Goal: Check status: Check status

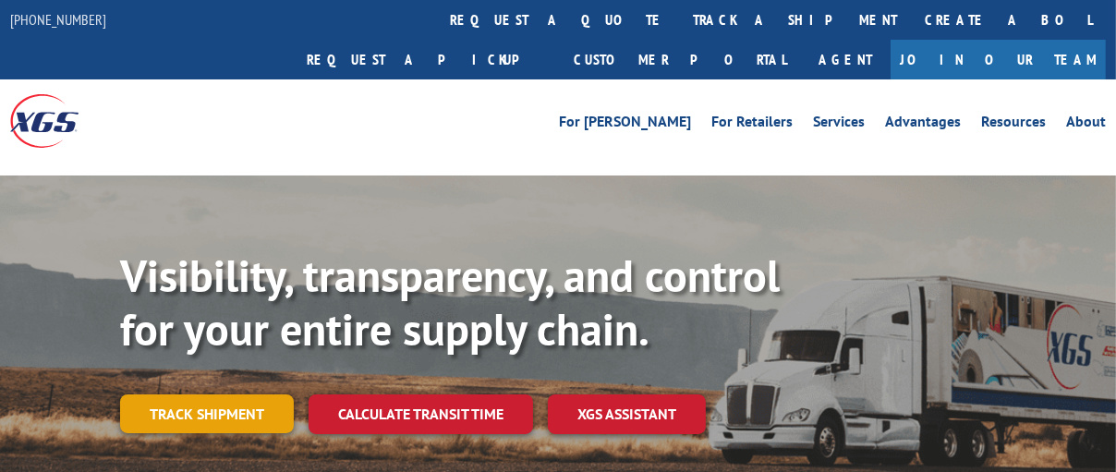
click at [191, 395] on link "Track shipment" at bounding box center [207, 414] width 174 height 39
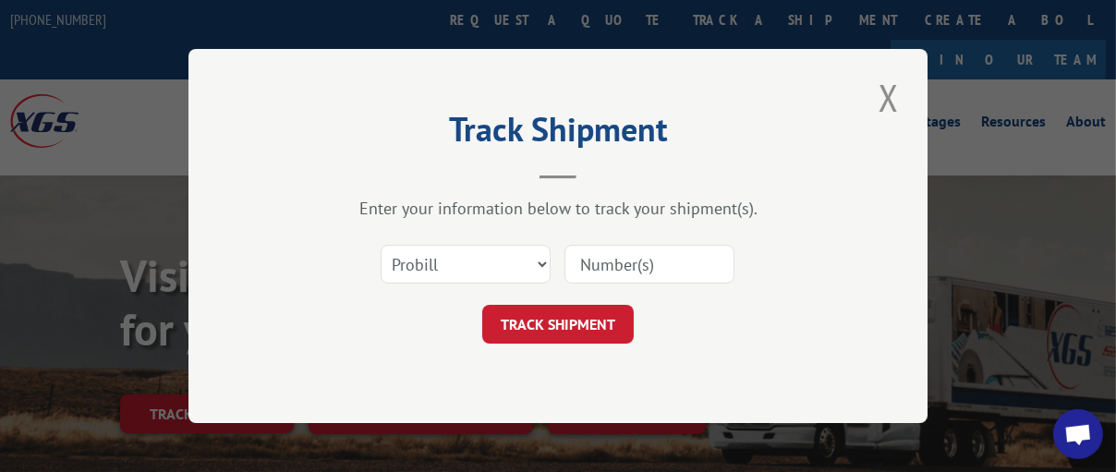
click at [616, 259] on input at bounding box center [650, 264] width 170 height 39
paste input "17511594"
type input "17511594"
click at [565, 323] on button "TRACK SHIPMENT" at bounding box center [558, 324] width 152 height 39
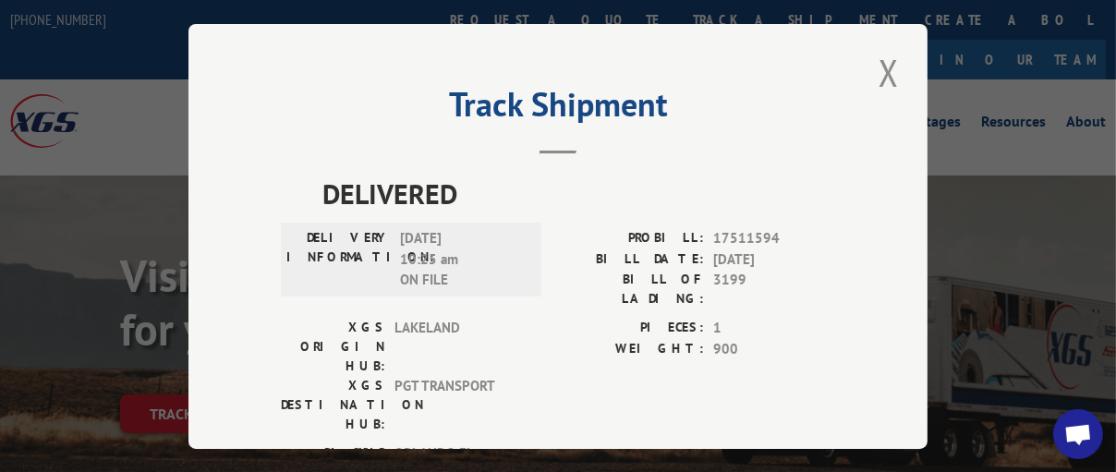
click at [1075, 424] on span "Open chat" at bounding box center [1079, 436] width 30 height 24
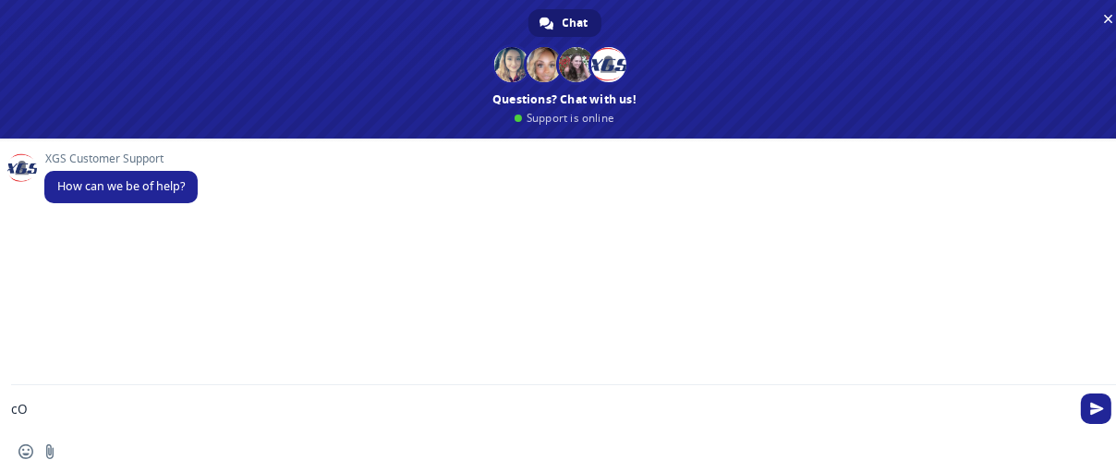
type textarea "c"
type textarea "Could you please provide the POD for [PERSON_NAME] shipment"
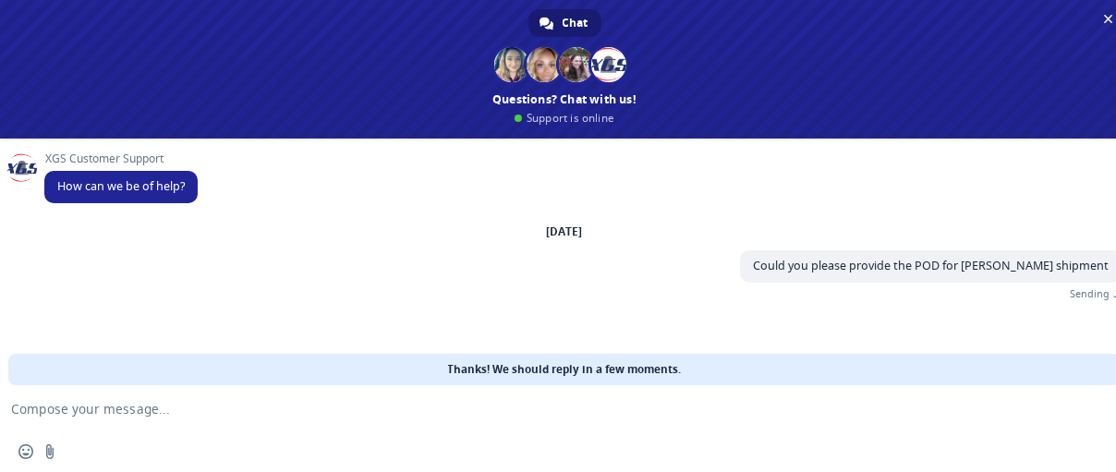
type textarea "17511594"
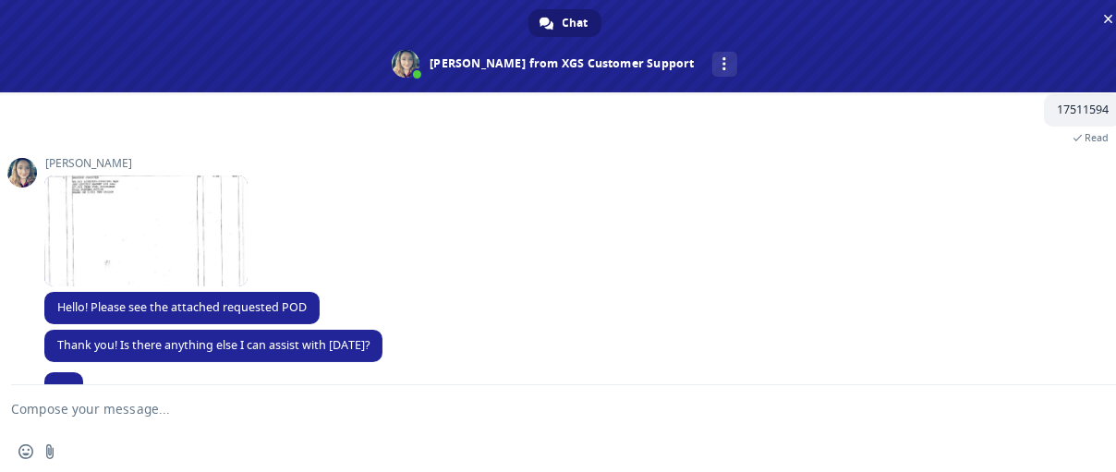
scroll to position [185, 0]
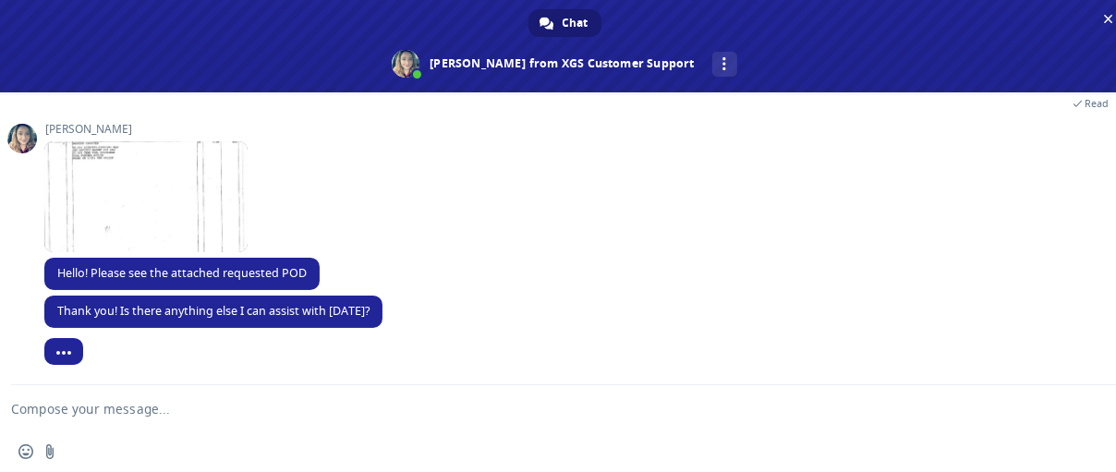
click at [176, 408] on textarea "Compose your message..." at bounding box center [542, 408] width 1063 height 46
type textarea "hi"
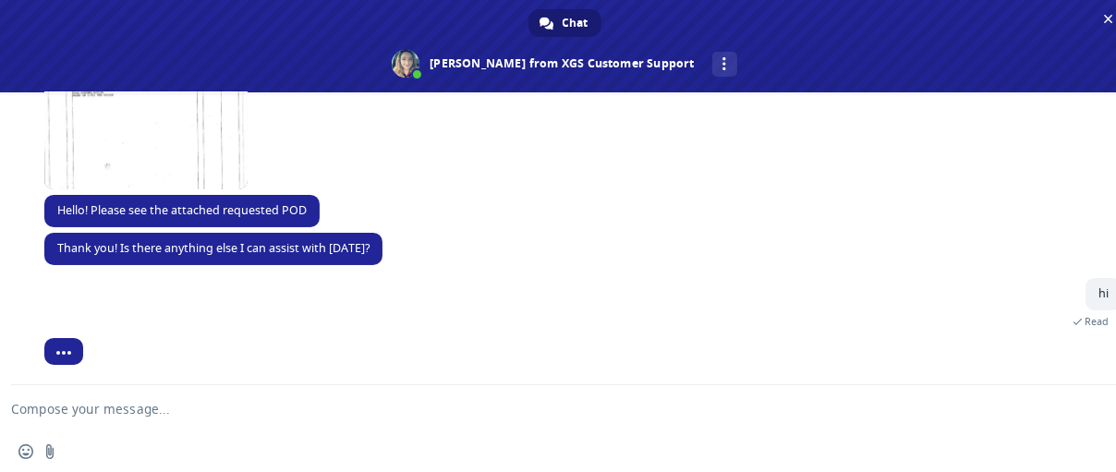
scroll to position [213, 0]
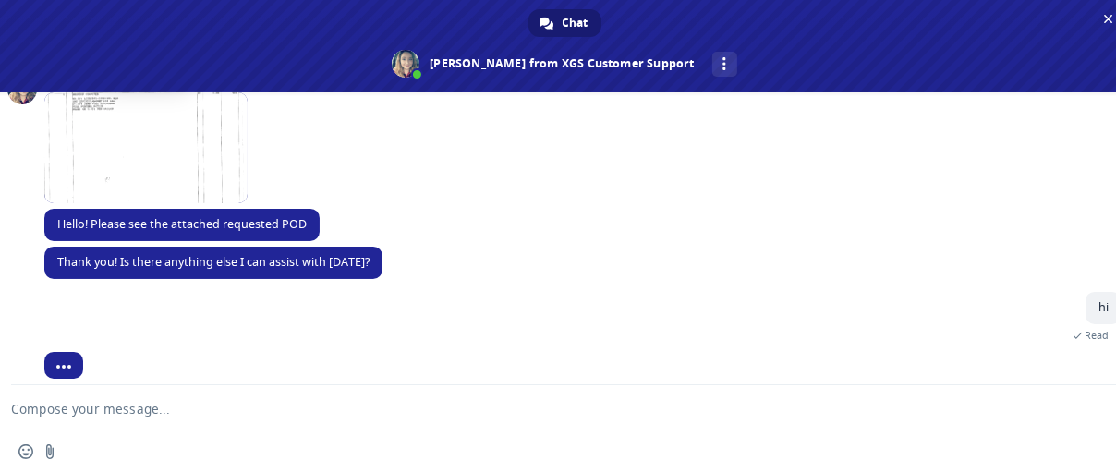
click at [116, 118] on span at bounding box center [145, 147] width 203 height 111
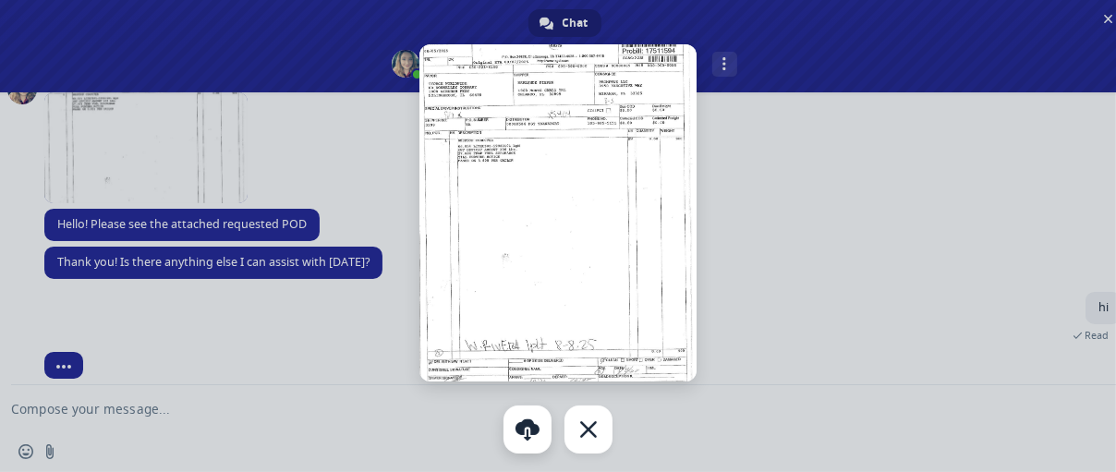
click at [527, 433] on link at bounding box center [528, 430] width 48 height 48
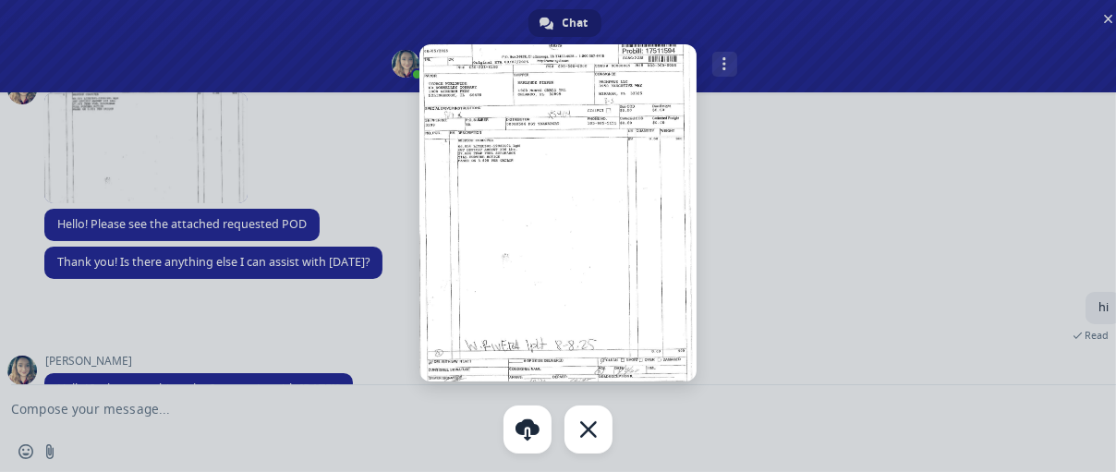
scroll to position [259, 0]
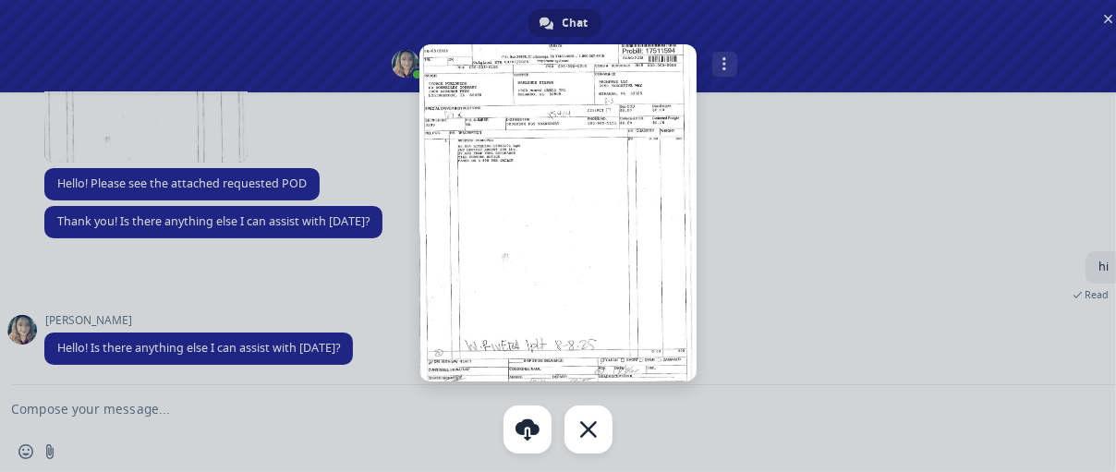
click at [275, 415] on div at bounding box center [558, 236] width 1116 height 472
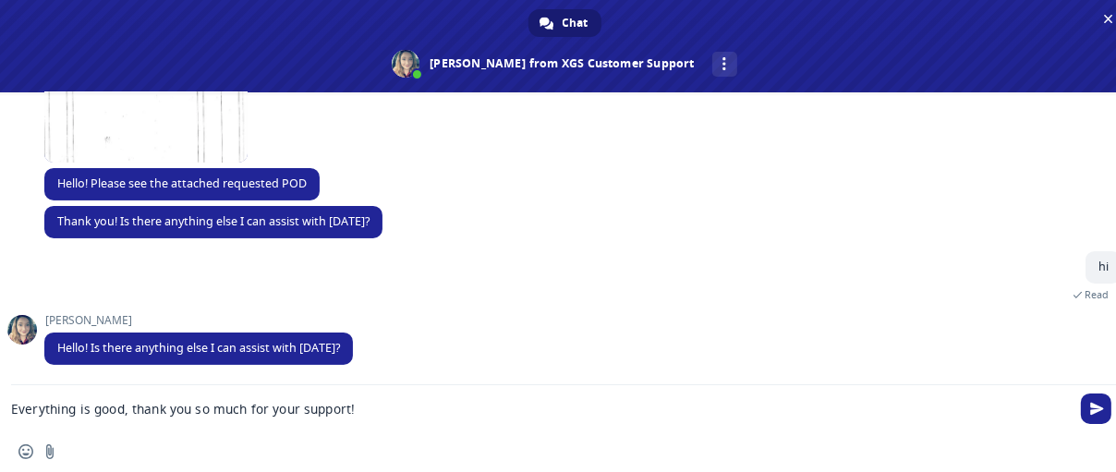
type textarea "Everything is good, thank you so much for your support!!"
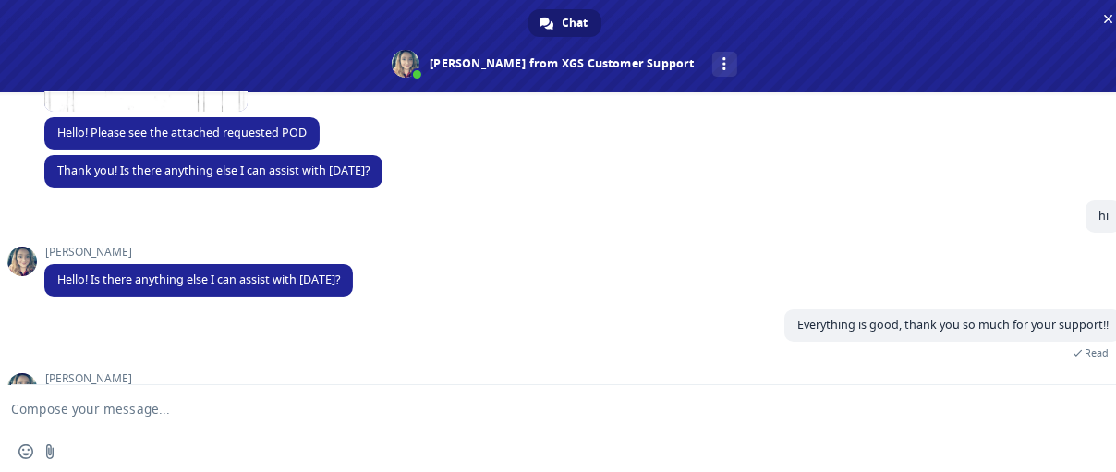
scroll to position [425, 0]
